Goal: Find specific page/section: Find specific page/section

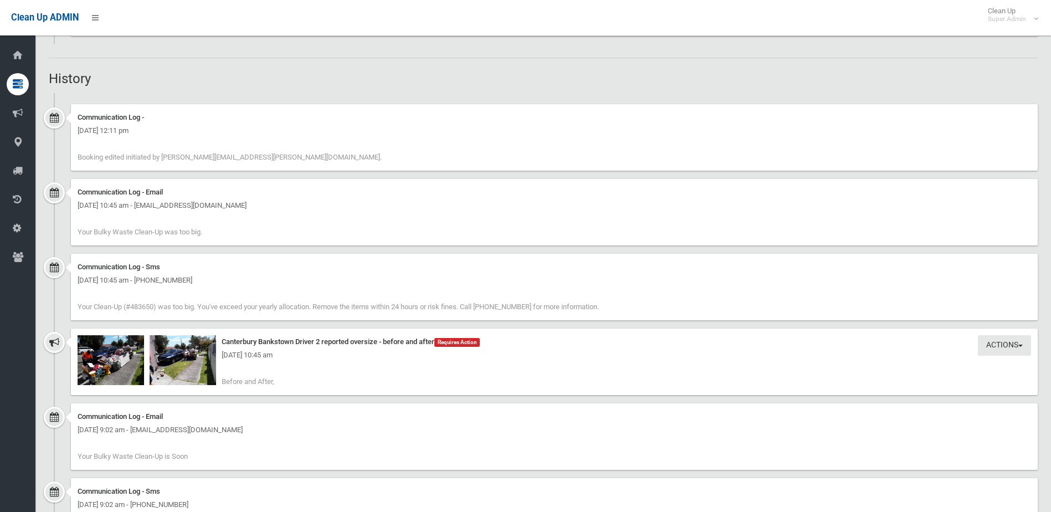
scroll to position [1097, 0]
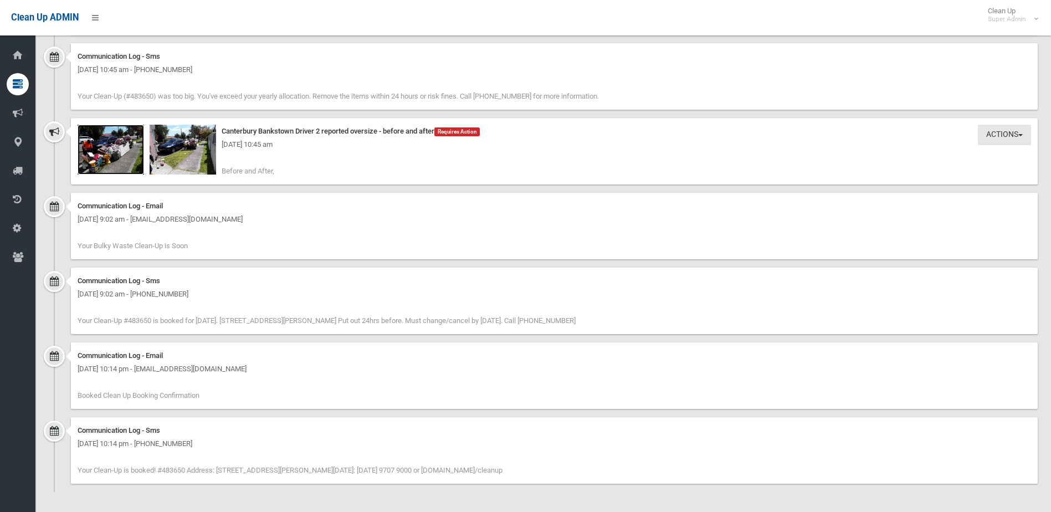
click at [110, 153] on img at bounding box center [111, 150] width 66 height 50
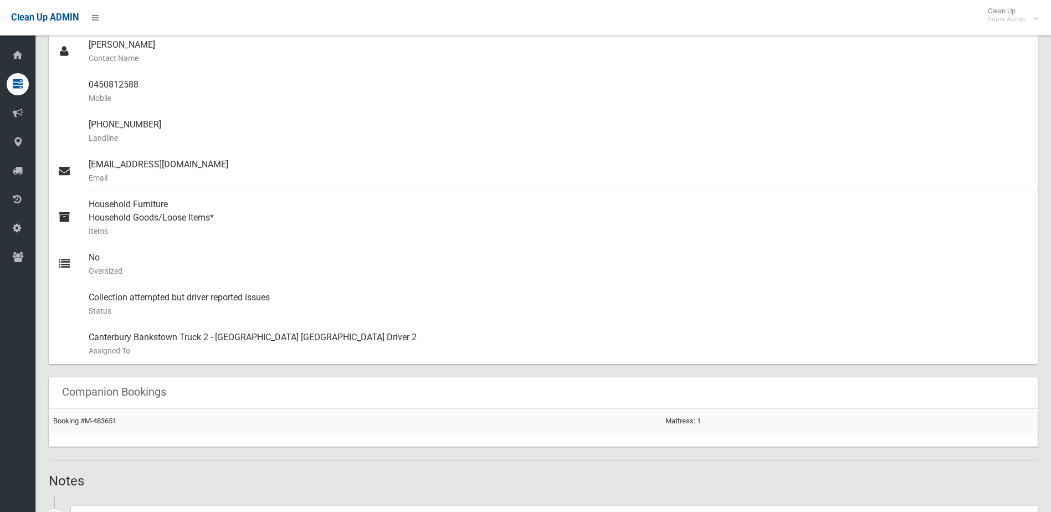
scroll to position [321, 0]
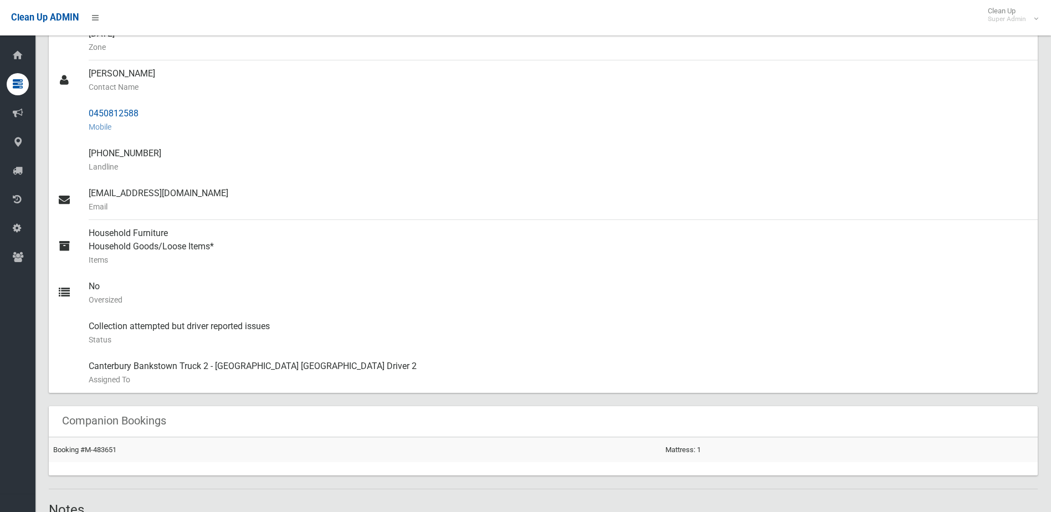
click at [117, 111] on div "0450812588 Mobile" at bounding box center [559, 120] width 940 height 40
drag, startPoint x: 88, startPoint y: 111, endPoint x: 152, endPoint y: 111, distance: 64.8
click at [152, 111] on link "0450812588 Mobile" at bounding box center [543, 120] width 989 height 40
drag, startPoint x: 152, startPoint y: 111, endPoint x: 135, endPoint y: 116, distance: 18.3
copy link "0450812588"
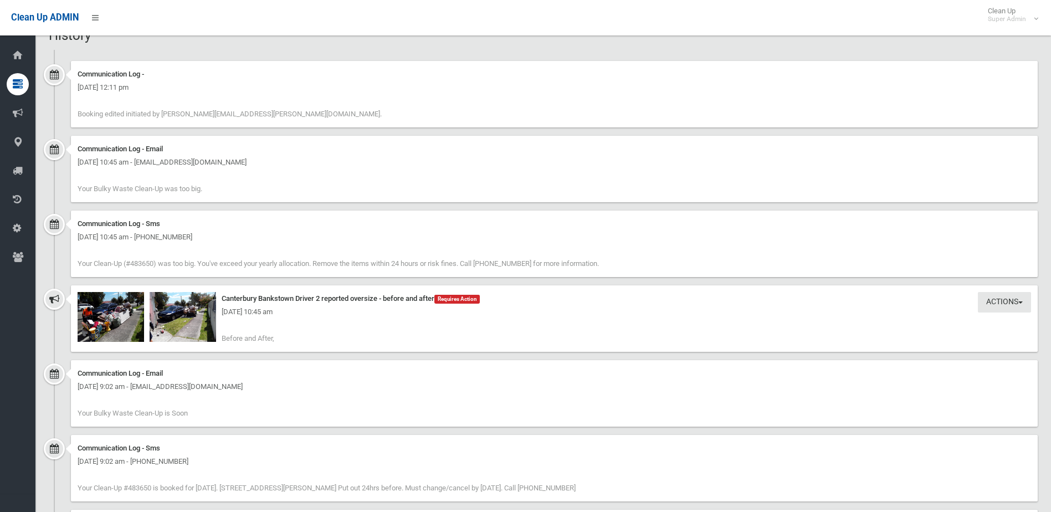
scroll to position [931, 0]
click at [112, 322] on img at bounding box center [111, 316] width 66 height 50
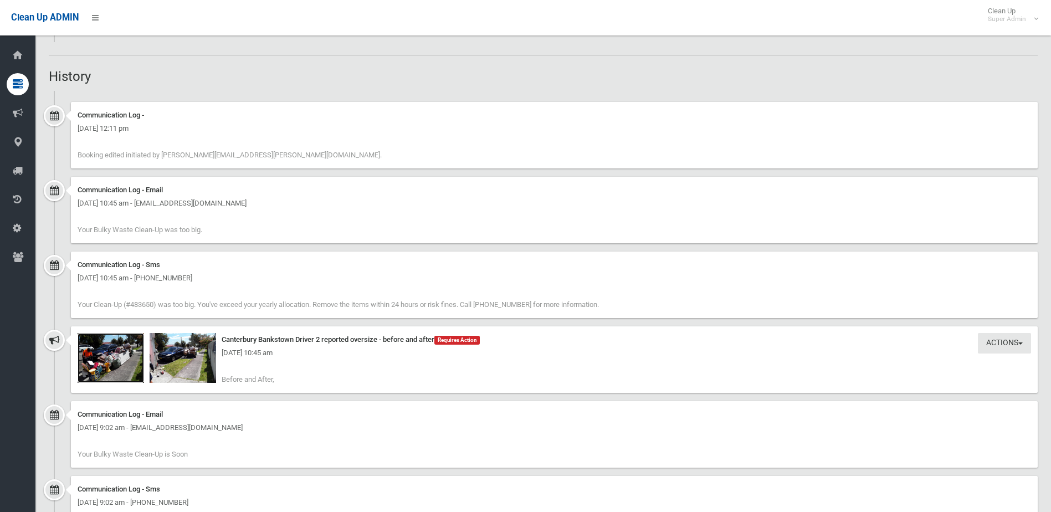
scroll to position [1041, 0]
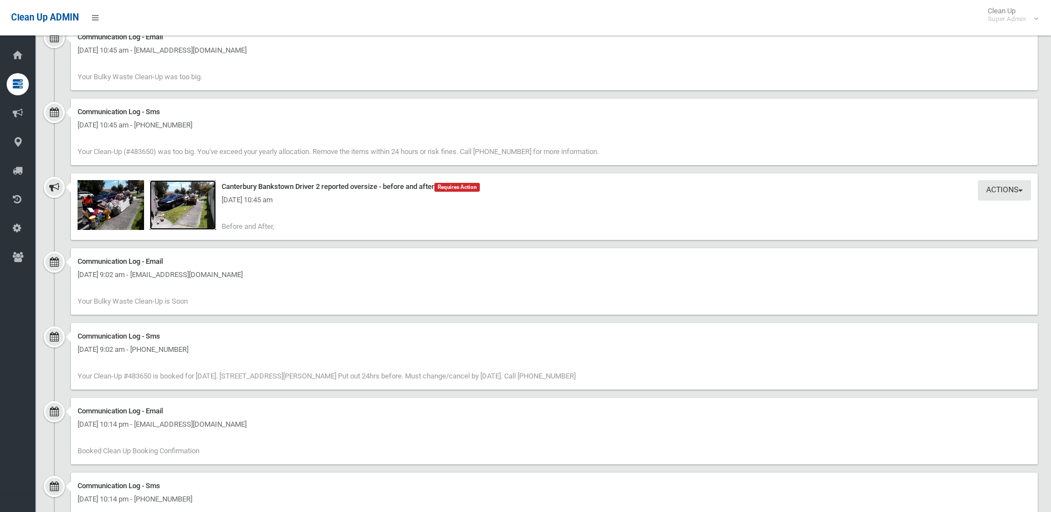
click at [188, 208] on img at bounding box center [183, 205] width 66 height 50
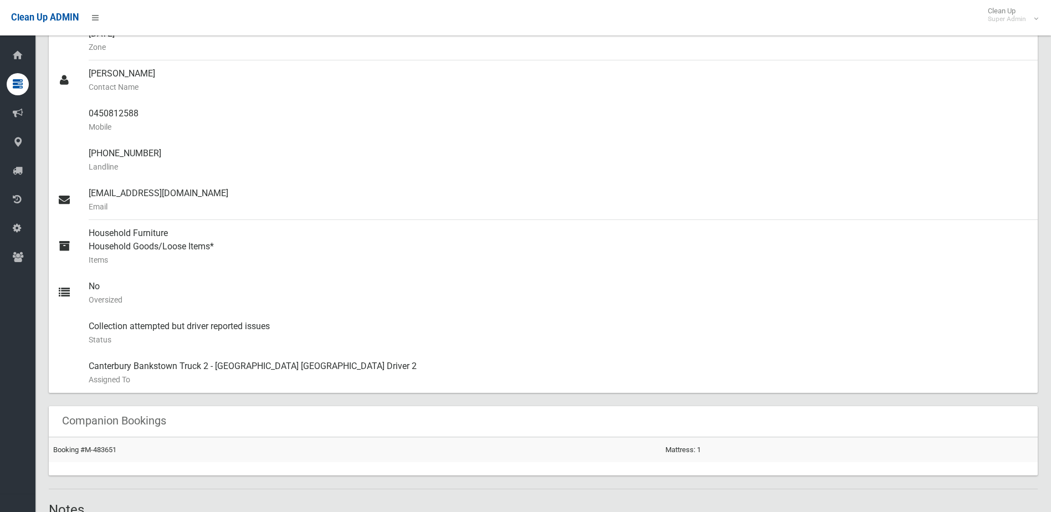
scroll to position [0, 0]
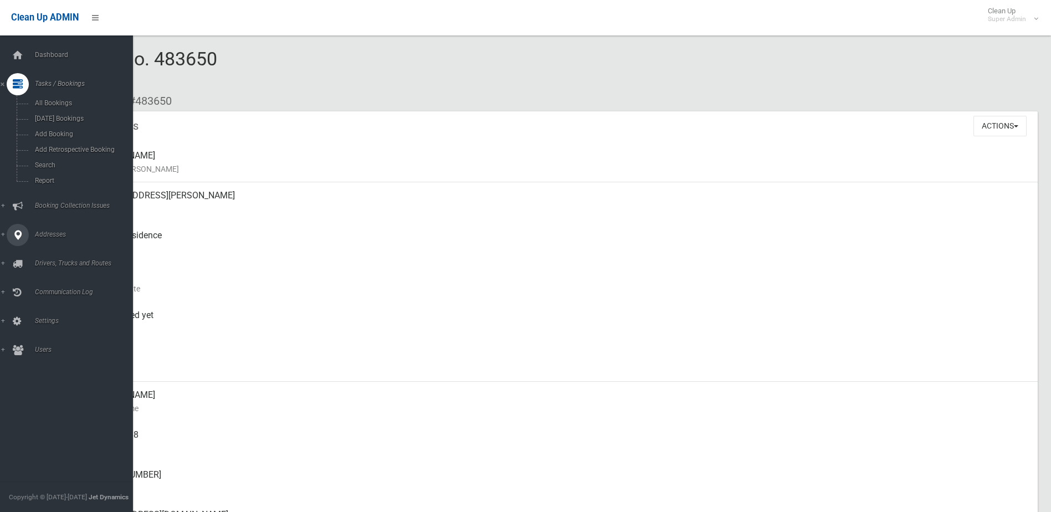
click at [50, 233] on span "Addresses" at bounding box center [87, 234] width 110 height 8
click at [65, 157] on span "All Addresses" at bounding box center [82, 161] width 100 height 8
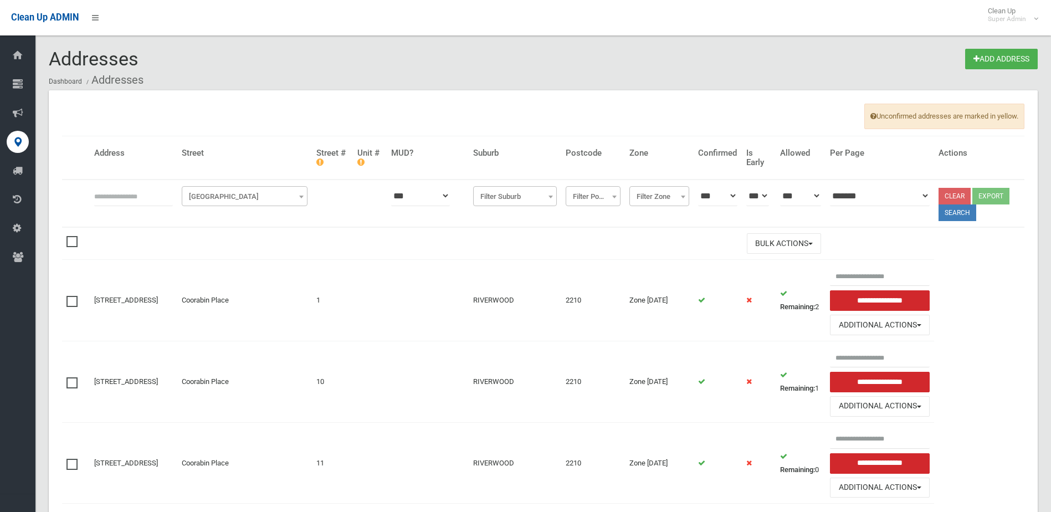
click at [108, 197] on input "text" at bounding box center [133, 196] width 79 height 20
type input "*********"
click button at bounding box center [0, 0] width 0 height 0
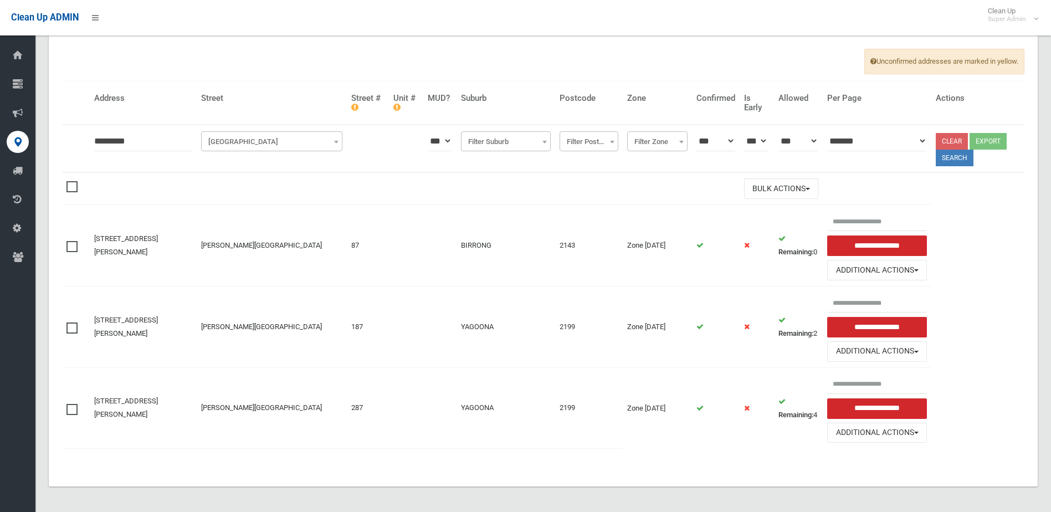
scroll to position [56, 0]
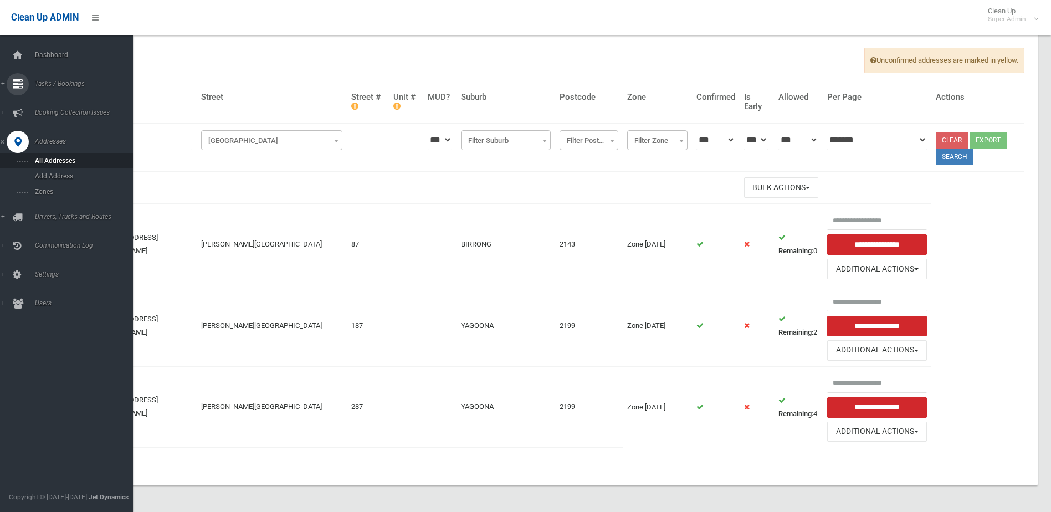
click at [53, 81] on span "Tasks / Bookings" at bounding box center [87, 84] width 110 height 8
click at [44, 165] on span "Search" at bounding box center [82, 165] width 100 height 8
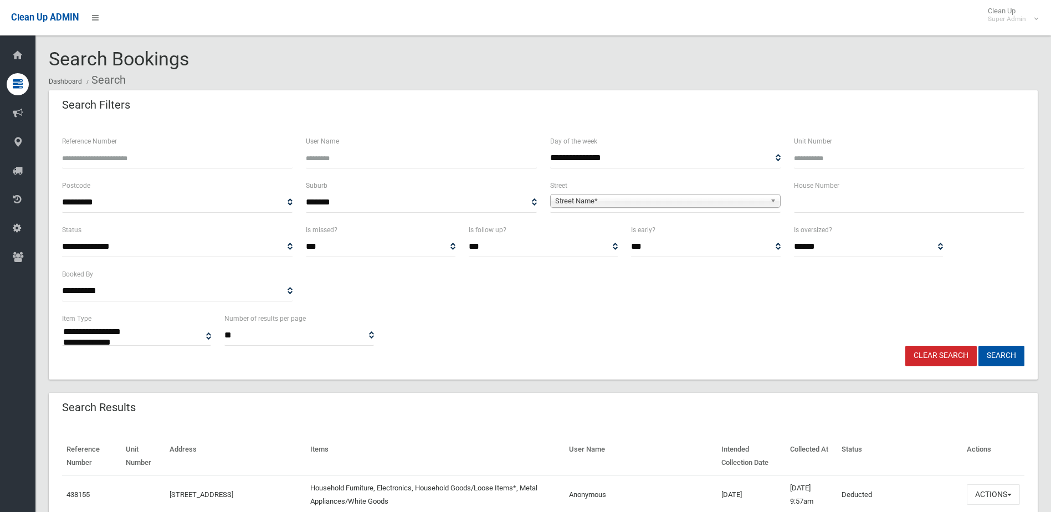
select select
click at [814, 201] on input "text" at bounding box center [909, 202] width 230 height 20
type input "**"
click at [598, 202] on span "Street Name*" at bounding box center [660, 200] width 210 height 13
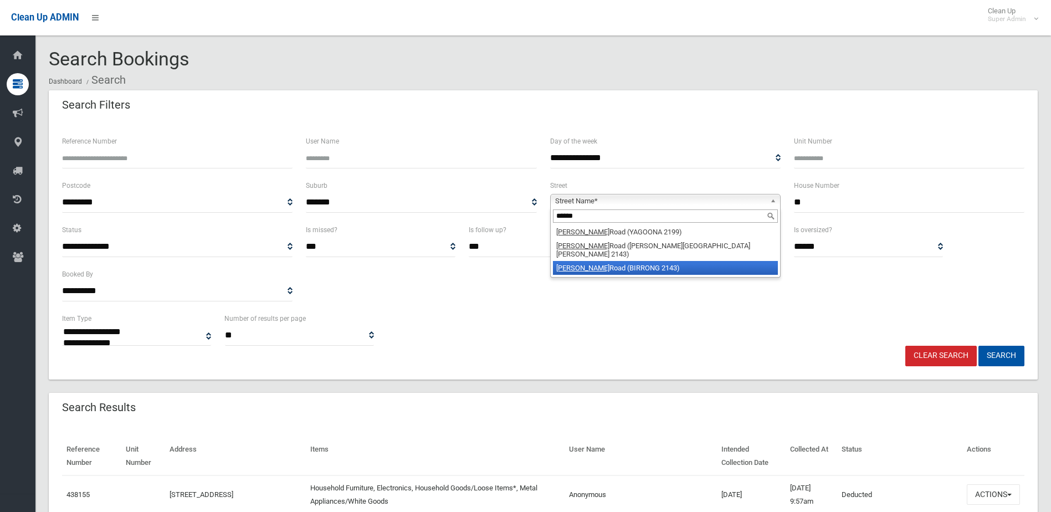
type input "******"
click at [603, 261] on li "Cooper Road (BIRRONG 2143)" at bounding box center [665, 268] width 225 height 14
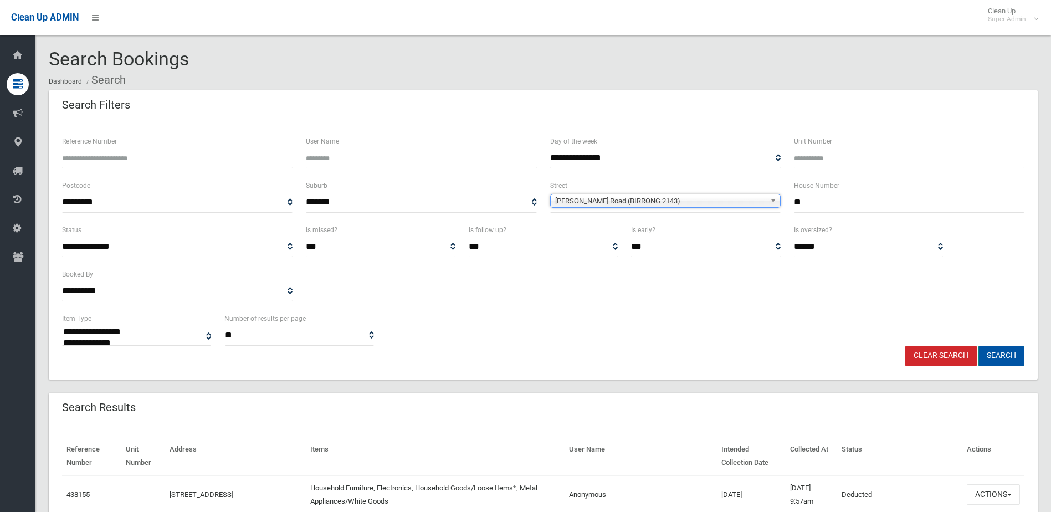
click at [1010, 353] on button "Search" at bounding box center [1001, 356] width 46 height 20
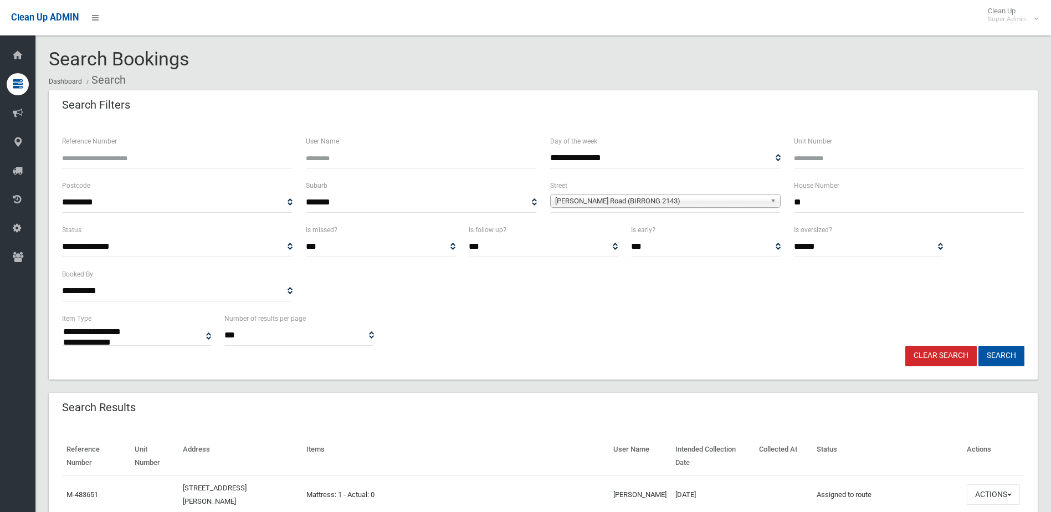
select select
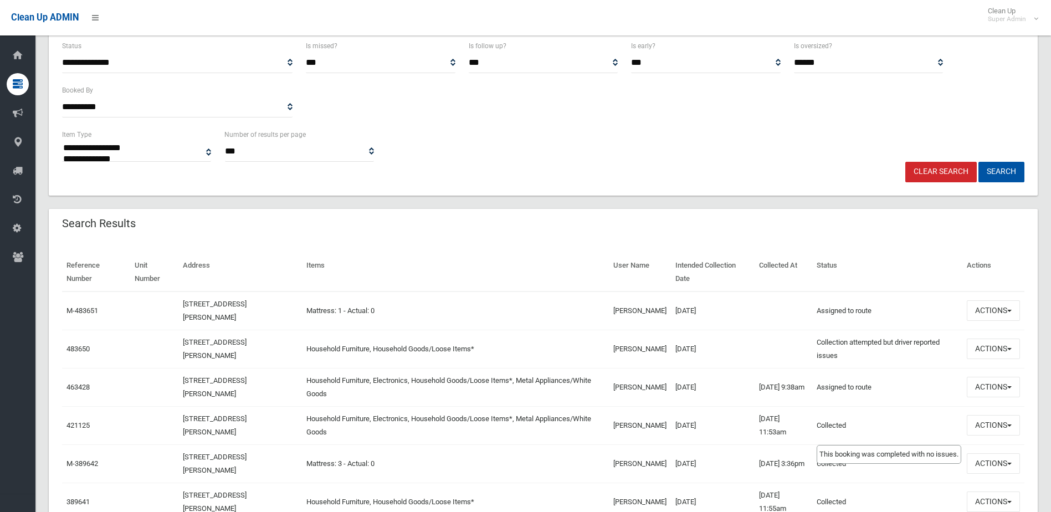
scroll to position [222, 0]
